Goal: Information Seeking & Learning: Learn about a topic

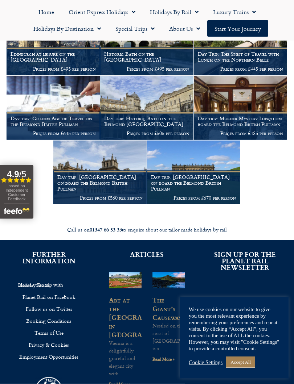
scroll to position [426, 0]
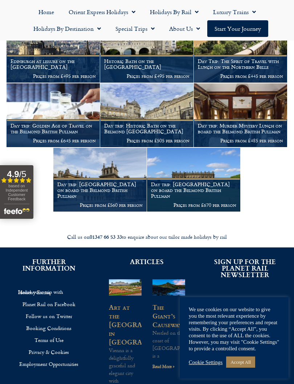
click at [71, 62] on h1 "Edinburgh at leisure on the Northern Belle" at bounding box center [53, 64] width 85 height 12
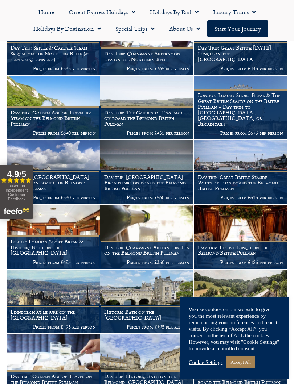
scroll to position [174, 0]
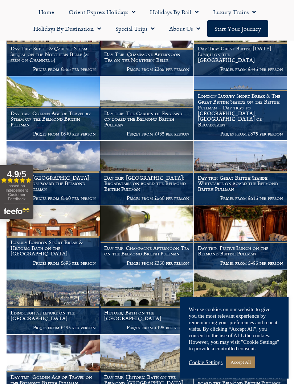
click at [164, 110] on figcaption "Day trip: The Garden of England on board the Belmond British Pullman Prices fro…" at bounding box center [146, 124] width 93 height 34
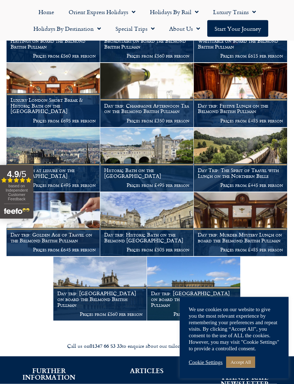
scroll to position [317, 0]
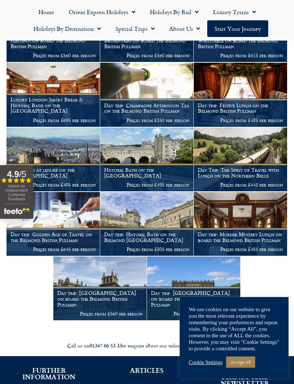
click at [253, 164] on figcaption "Day Trip: The Spirit of Travel with Lunch on the Northern Belle Prices from £44…" at bounding box center [240, 178] width 93 height 28
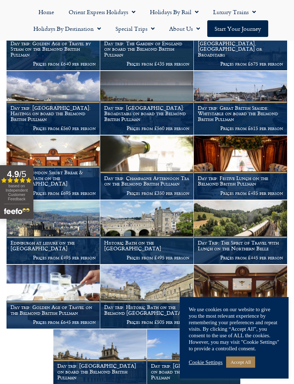
scroll to position [244, 0]
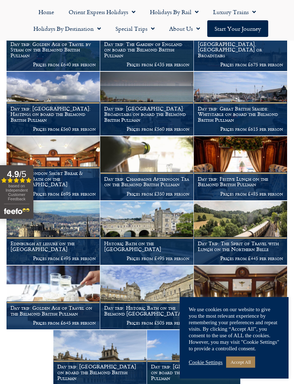
click at [162, 116] on h1 "Day trip: Great British Seaside: Broadstairs on board the Belmond British Pullm…" at bounding box center [146, 114] width 85 height 17
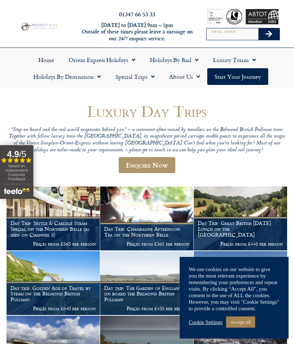
scroll to position [264, 0]
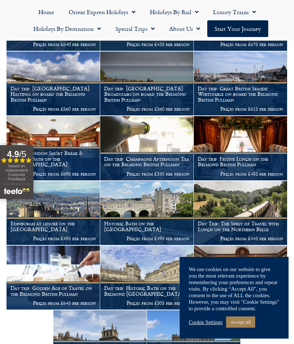
click at [63, 88] on h1 "Day trip: Great British Seaside: Hastings on board the Belmond British Pullman" at bounding box center [53, 94] width 85 height 17
click at [155, 144] on img at bounding box center [146, 148] width 93 height 64
click at [255, 152] on figcaption "Day trip: Festive Lunch on the Belmond British Pullman Prices from £485 per per…" at bounding box center [240, 166] width 93 height 28
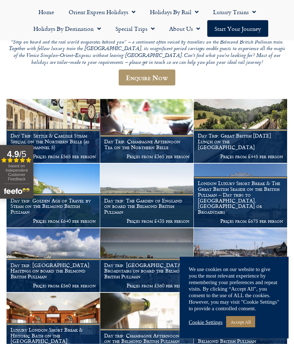
scroll to position [0, 0]
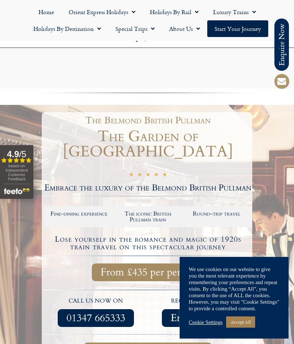
scroll to position [91, 0]
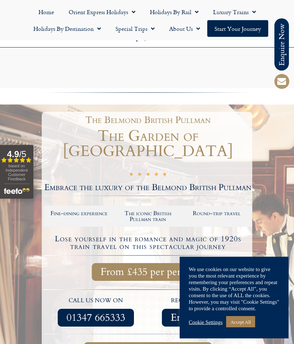
click at [224, 211] on h2 "Round-trip travel" at bounding box center [217, 214] width 62 height 6
click at [222, 211] on h2 "Round-trip travel" at bounding box center [217, 214] width 62 height 6
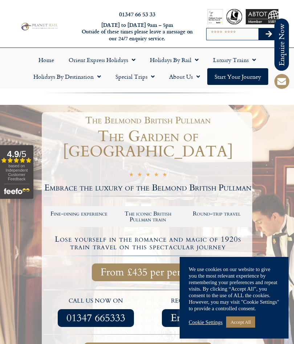
scroll to position [0, 0]
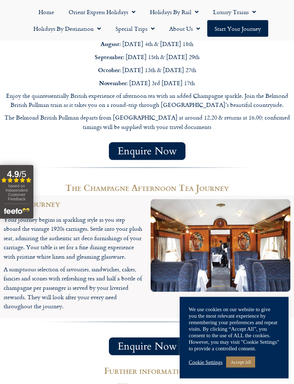
scroll to position [575, 0]
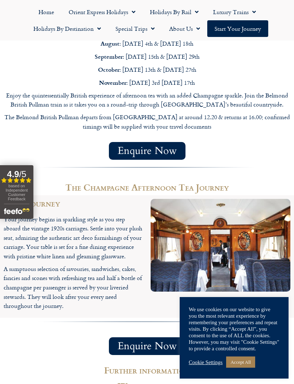
click at [264, 201] on img at bounding box center [220, 245] width 140 height 93
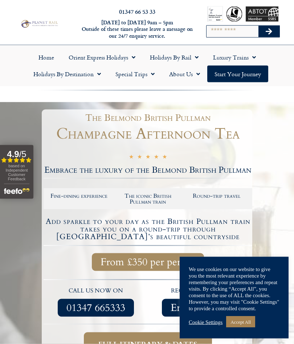
scroll to position [0, 0]
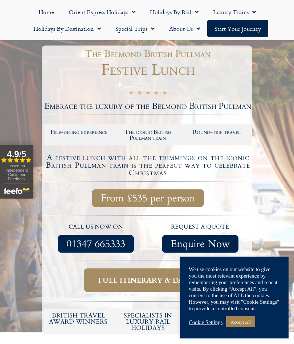
scroll to position [67, 0]
